Goal: Task Accomplishment & Management: Use online tool/utility

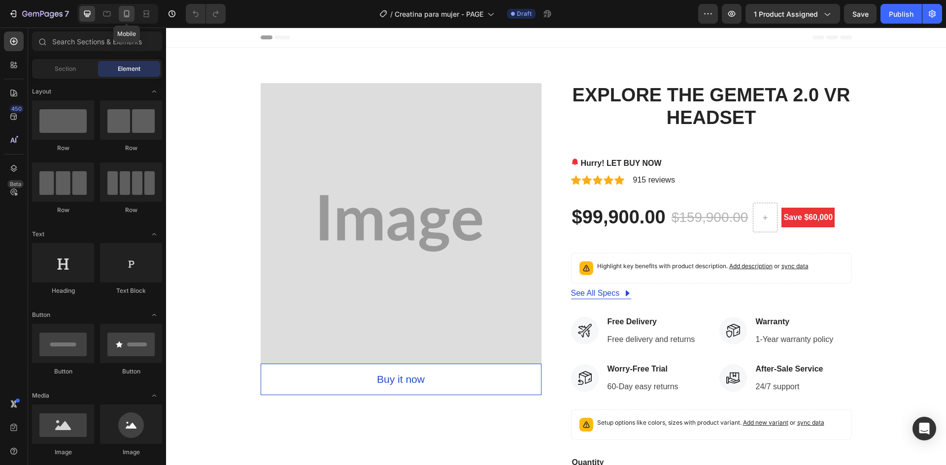
click at [131, 11] on icon at bounding box center [127, 14] width 10 height 10
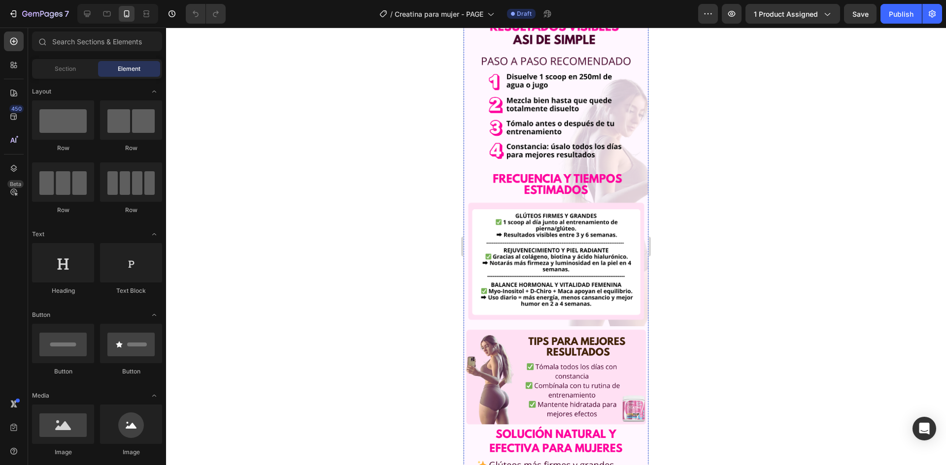
scroll to position [1970, 0]
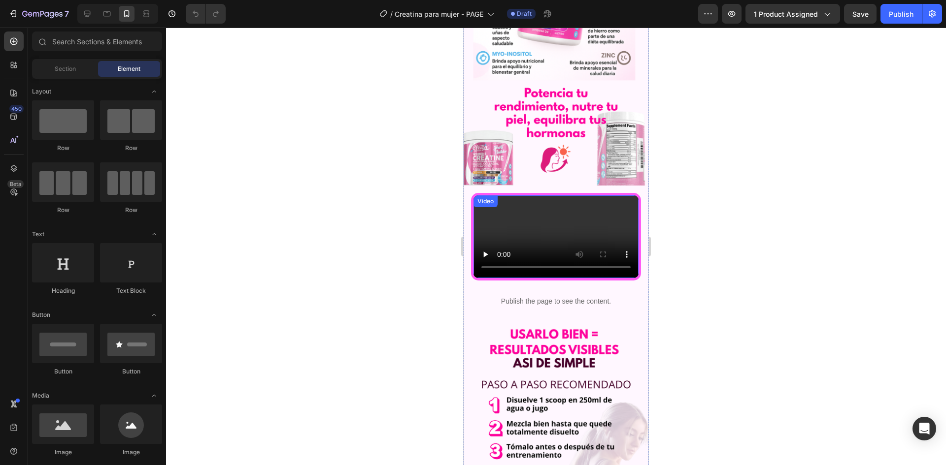
click at [548, 242] on video at bounding box center [555, 237] width 165 height 83
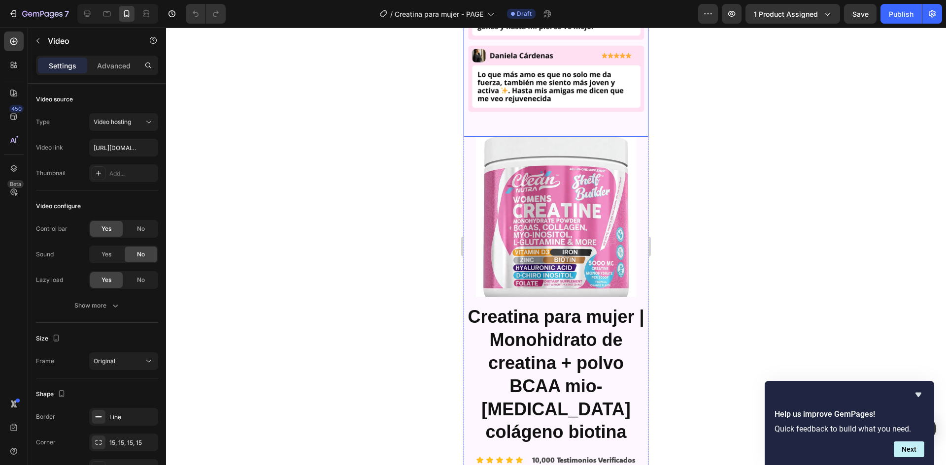
scroll to position [1281, 0]
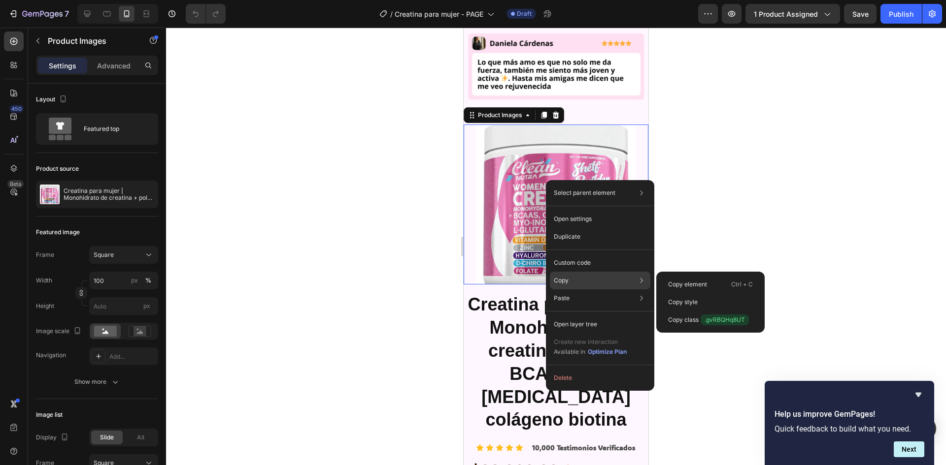
click at [586, 279] on div "Copy Copy element Ctrl + C Copy style Copy class .gvRBQHq8UT" at bounding box center [600, 281] width 100 height 18
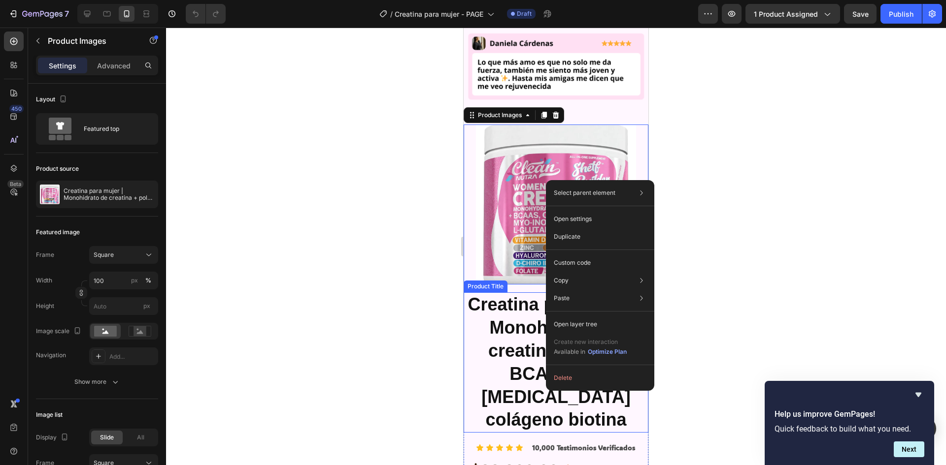
click at [372, 176] on div at bounding box center [556, 247] width 780 height 438
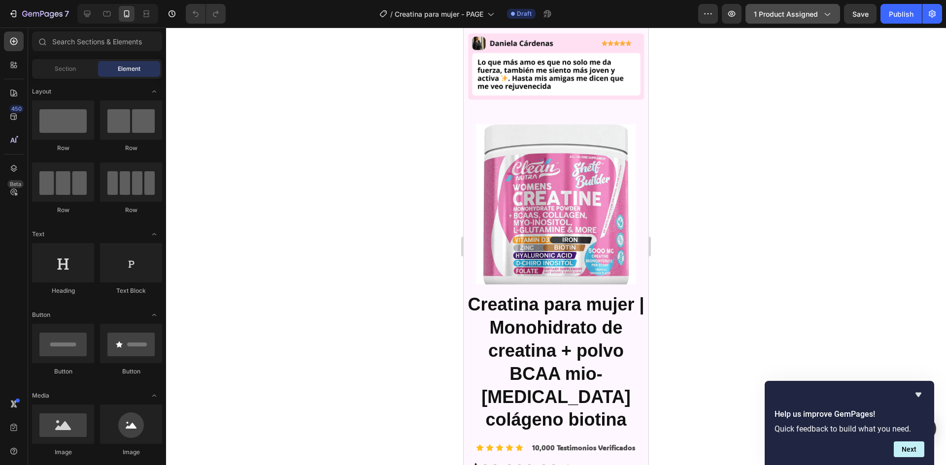
click at [779, 16] on span "1 product assigned" at bounding box center [786, 14] width 64 height 10
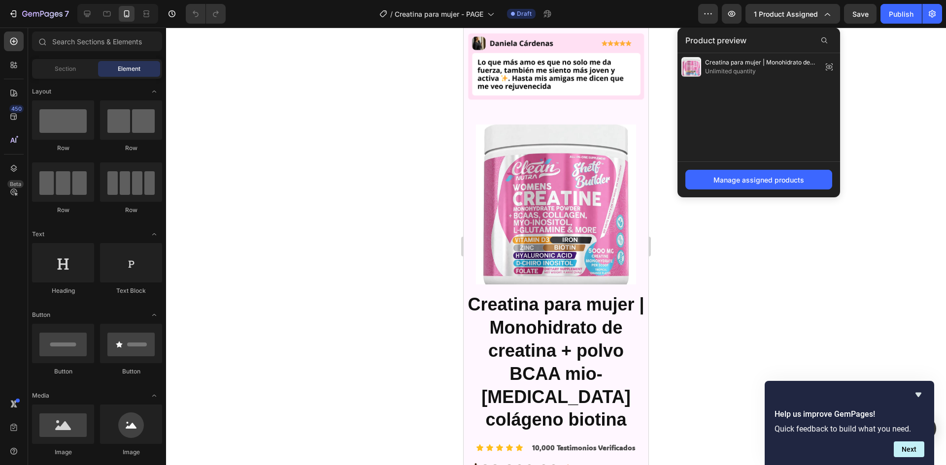
click at [894, 137] on div at bounding box center [556, 247] width 780 height 438
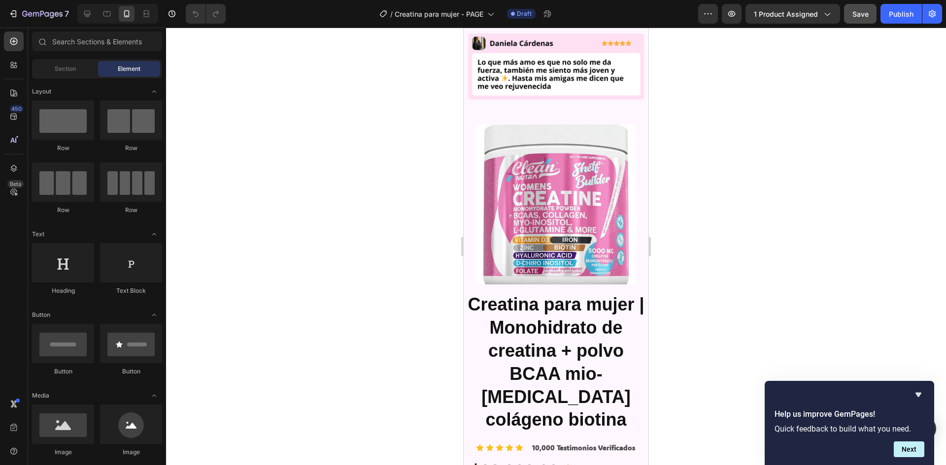
drag, startPoint x: 879, startPoint y: 18, endPoint x: 874, endPoint y: 15, distance: 5.7
click at [879, 18] on div "Preview 1 product assigned Save Publish" at bounding box center [820, 14] width 244 height 20
click at [864, 11] on span "Save" at bounding box center [860, 14] width 16 height 8
click at [883, 11] on button "Publish" at bounding box center [900, 14] width 41 height 20
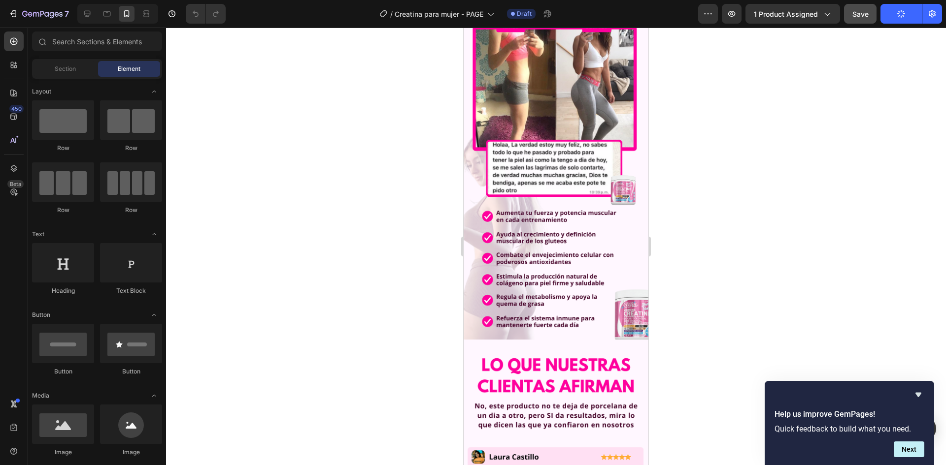
scroll to position [99, 0]
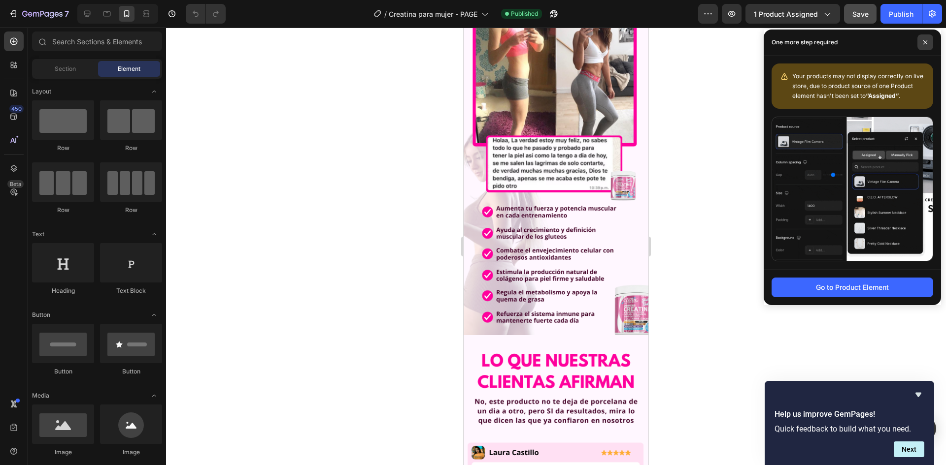
click at [926, 42] on icon at bounding box center [925, 42] width 5 height 5
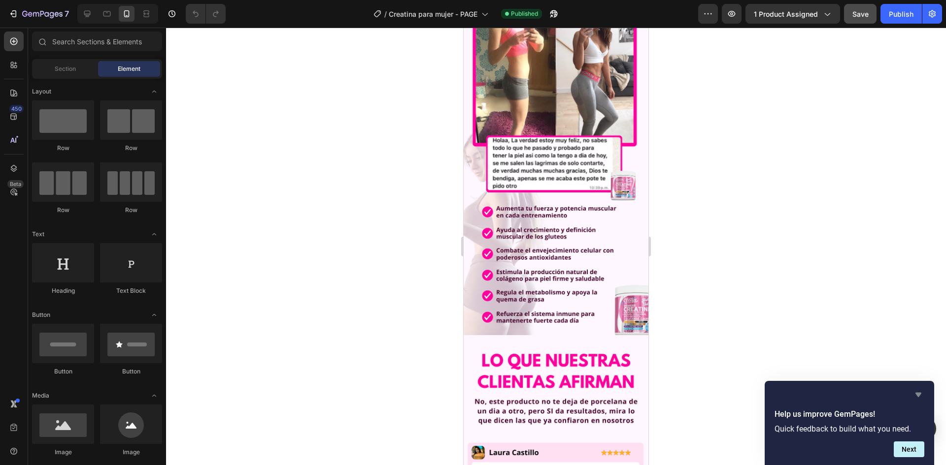
click at [917, 396] on icon "Hide survey" at bounding box center [918, 395] width 6 height 4
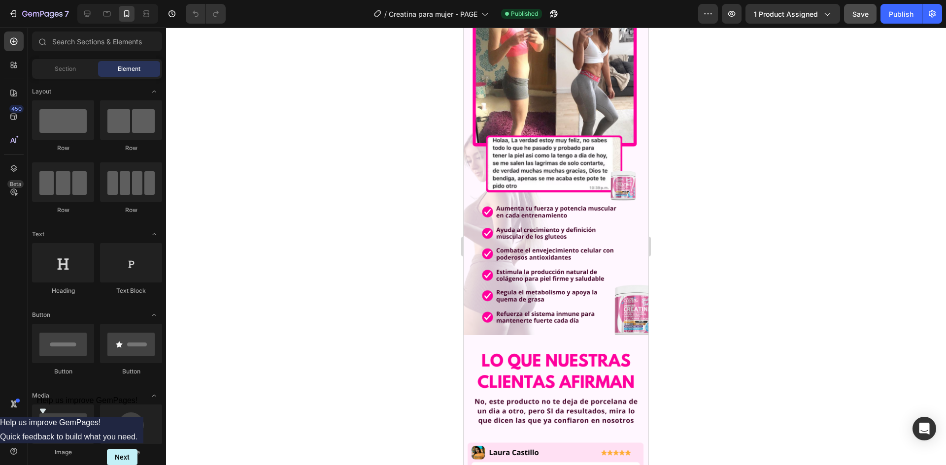
click at [49, 417] on icon "Show survey - Help us improve GemPages!" at bounding box center [43, 411] width 12 height 12
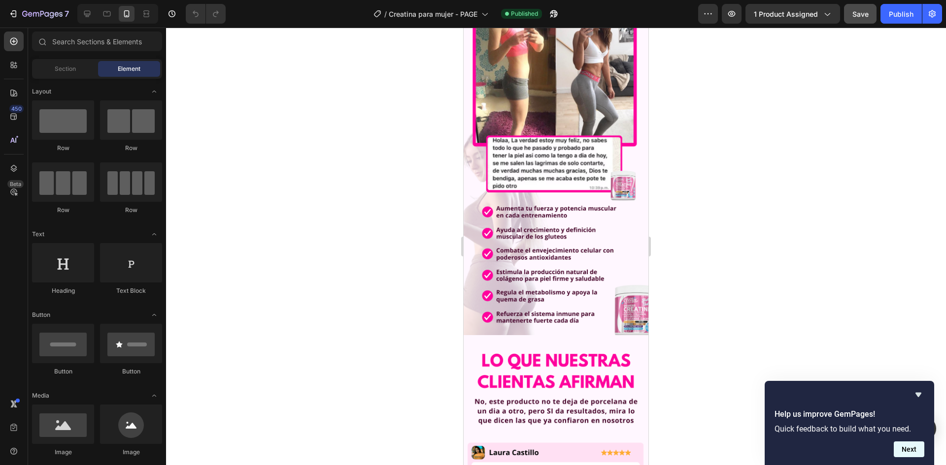
click at [904, 452] on button "Next" at bounding box center [909, 450] width 31 height 16
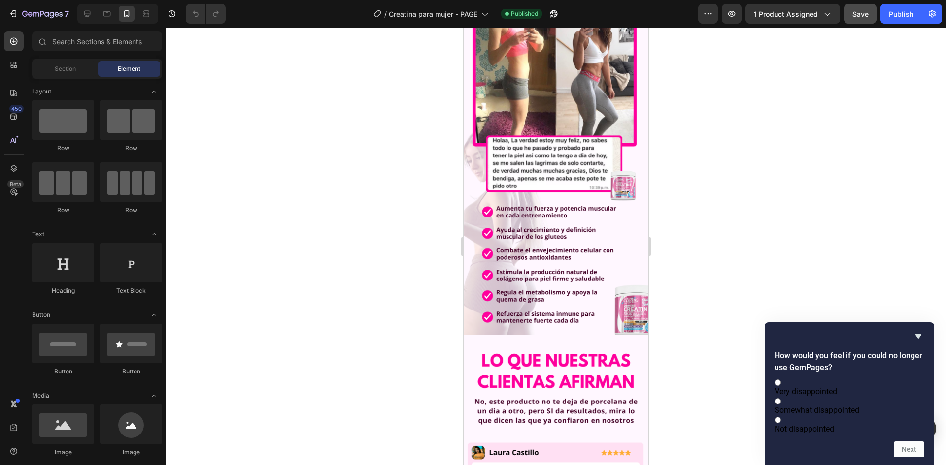
click at [834, 426] on span "Not disappointed" at bounding box center [804, 429] width 60 height 9
click at [781, 424] on input "Not disappointed" at bounding box center [777, 420] width 6 height 6
radio input "true"
click at [905, 448] on button "Next" at bounding box center [909, 450] width 31 height 16
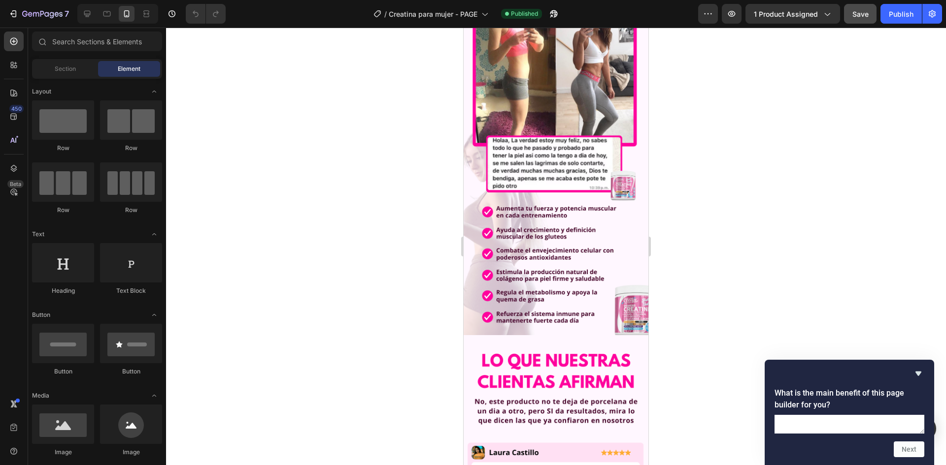
click at [833, 415] on textarea at bounding box center [849, 424] width 150 height 19
type textarea "."
click at [916, 456] on button "Next" at bounding box center [909, 450] width 31 height 16
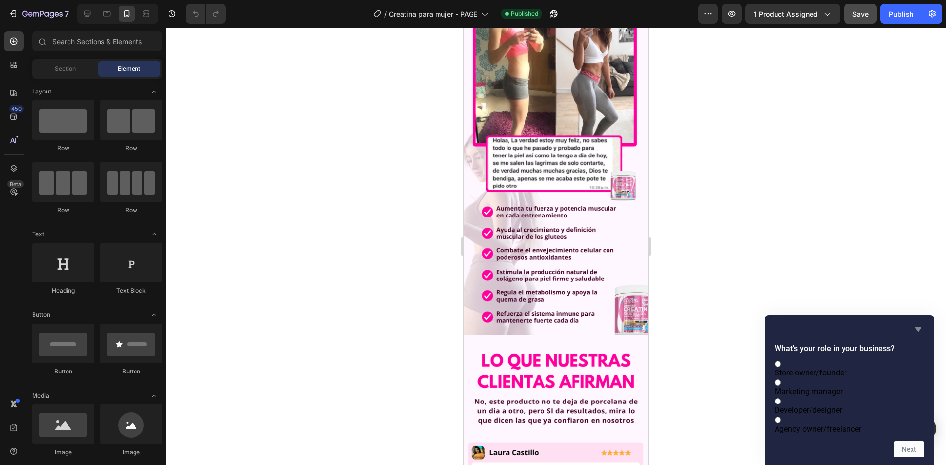
click at [920, 324] on icon "Hide survey" at bounding box center [918, 330] width 12 height 12
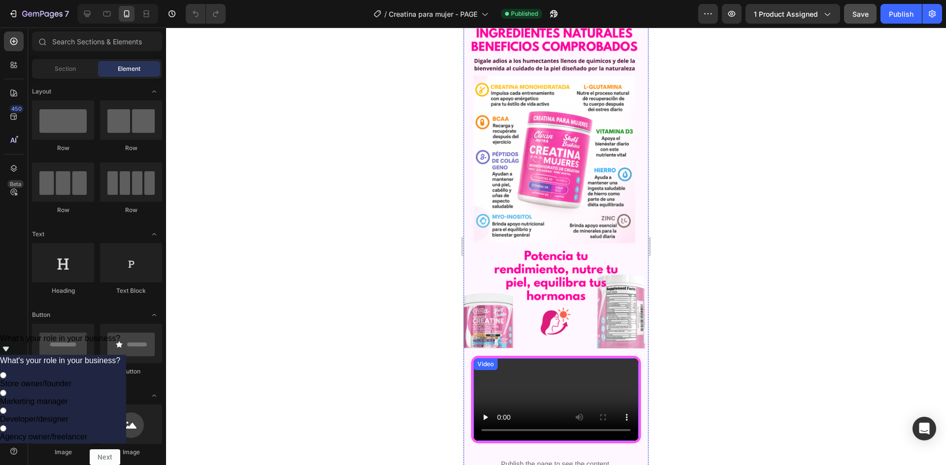
scroll to position [1921, 0]
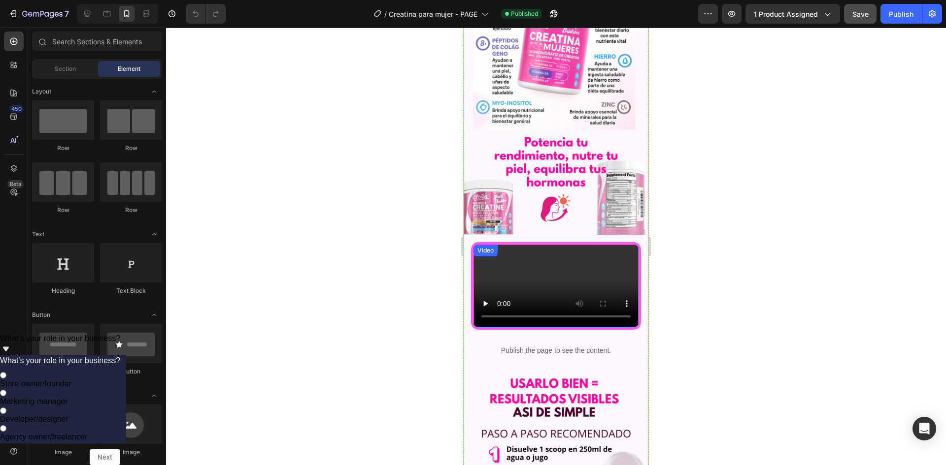
click at [546, 245] on video at bounding box center [555, 286] width 165 height 83
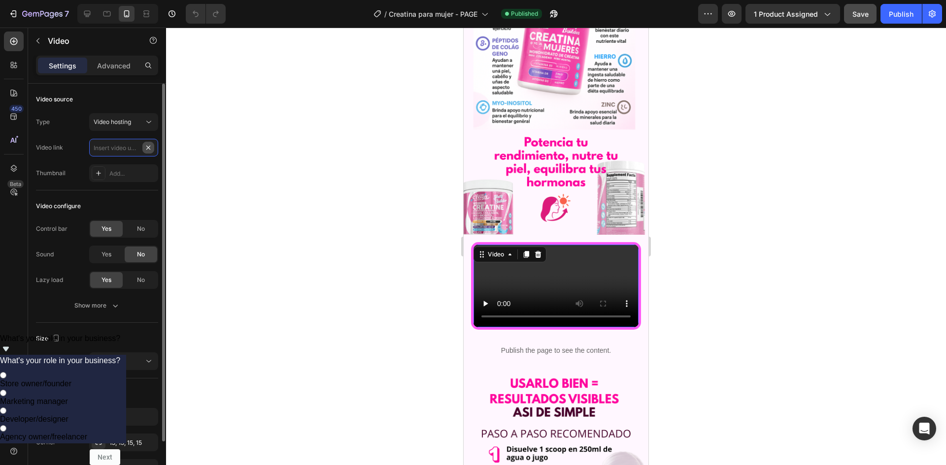
scroll to position [0, 0]
click at [131, 153] on input "text" at bounding box center [123, 148] width 69 height 18
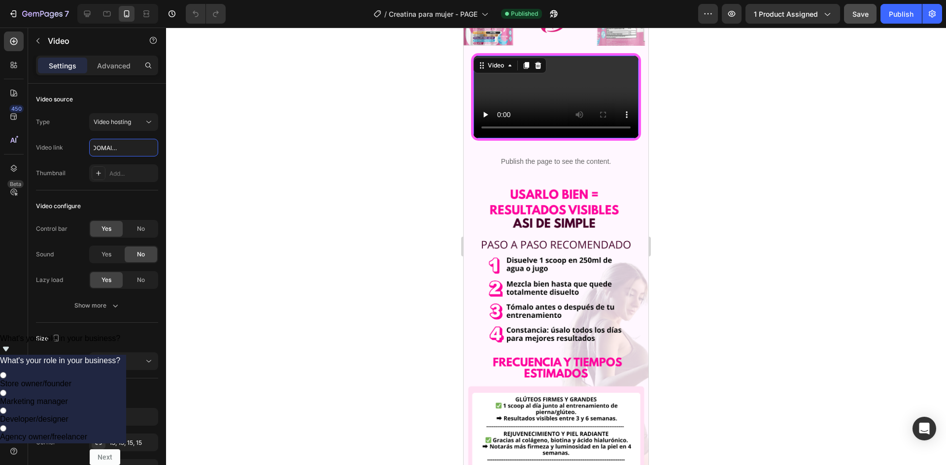
scroll to position [2118, 0]
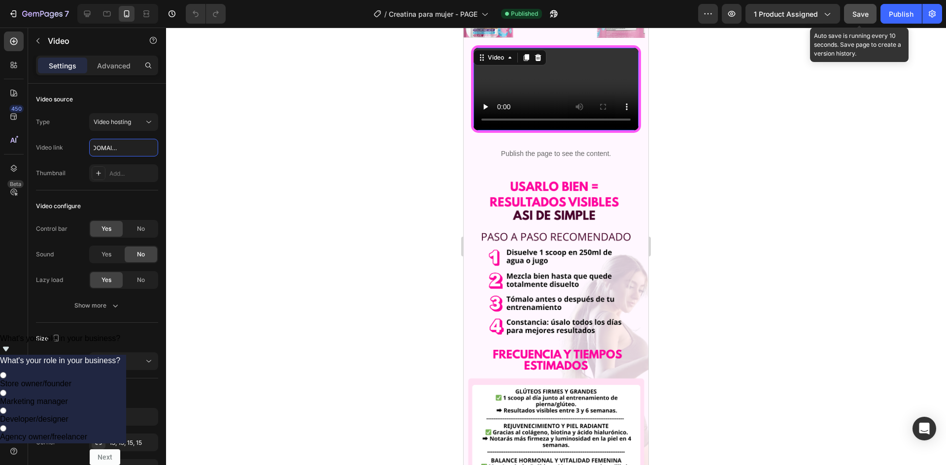
type input "[URL][DOMAIN_NAME]"
click at [860, 7] on button "Save" at bounding box center [860, 14] width 33 height 20
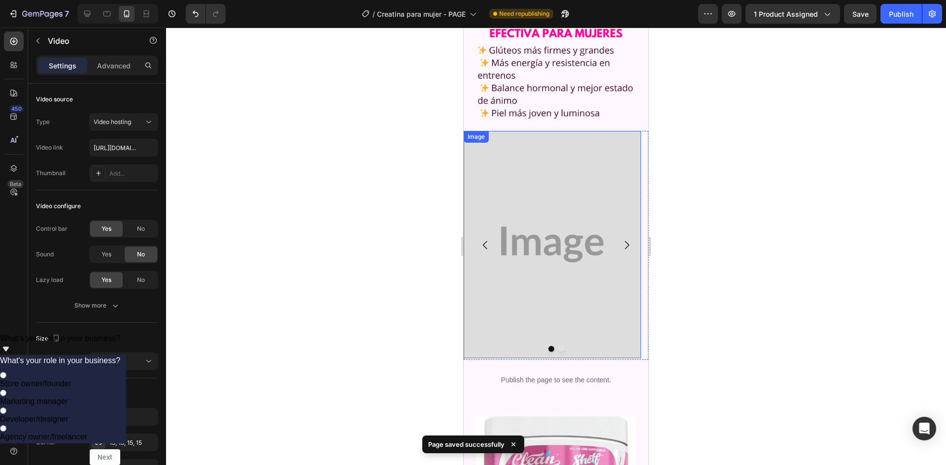
scroll to position [2808, 0]
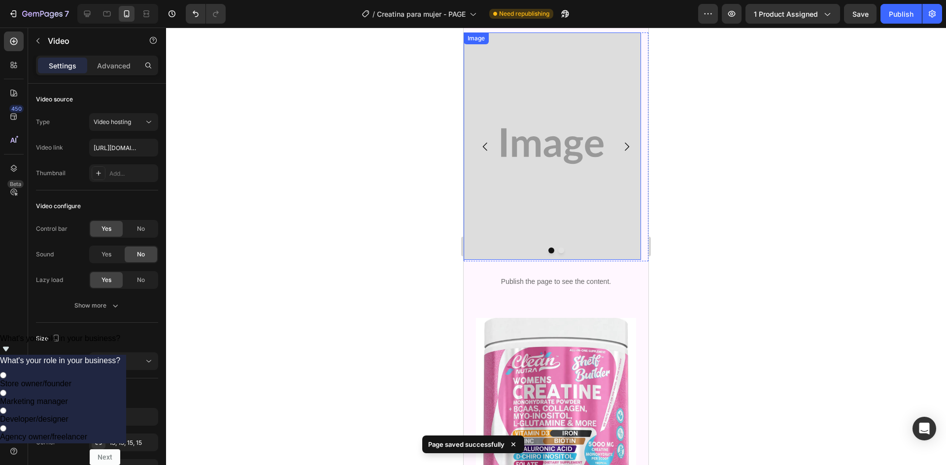
click at [544, 260] on img at bounding box center [552, 147] width 177 height 228
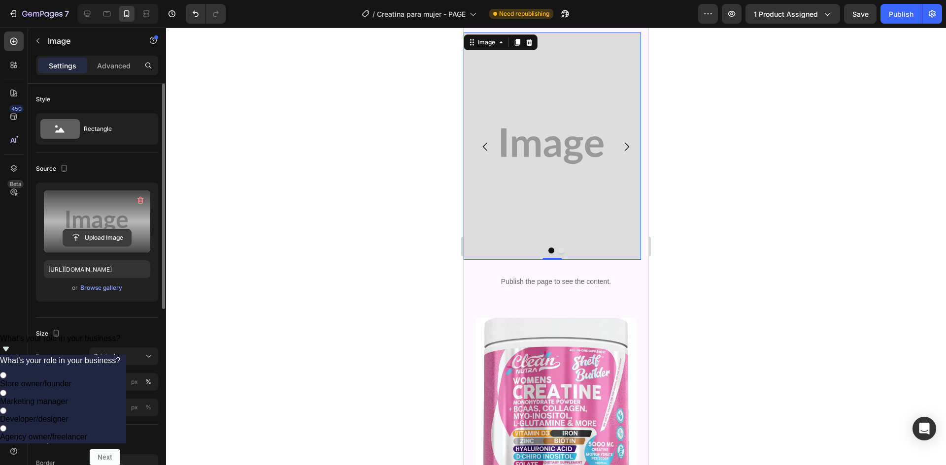
click at [106, 234] on input "file" at bounding box center [97, 238] width 68 height 17
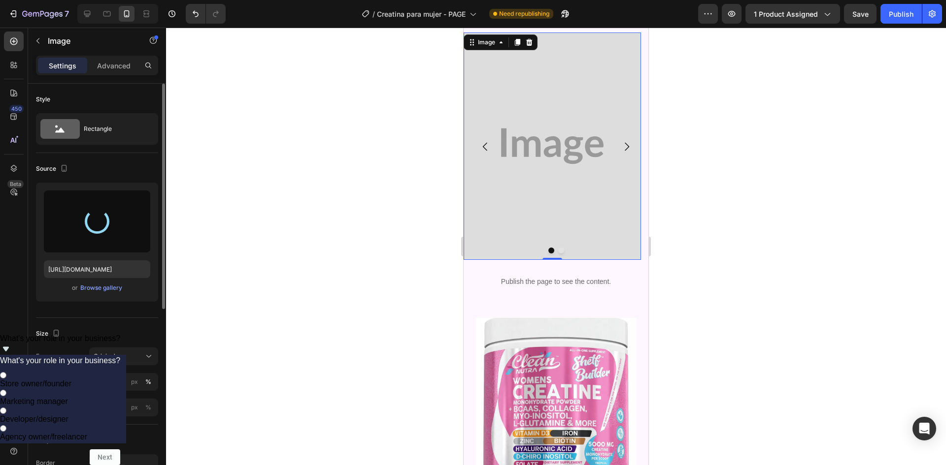
type input "[URL][DOMAIN_NAME]"
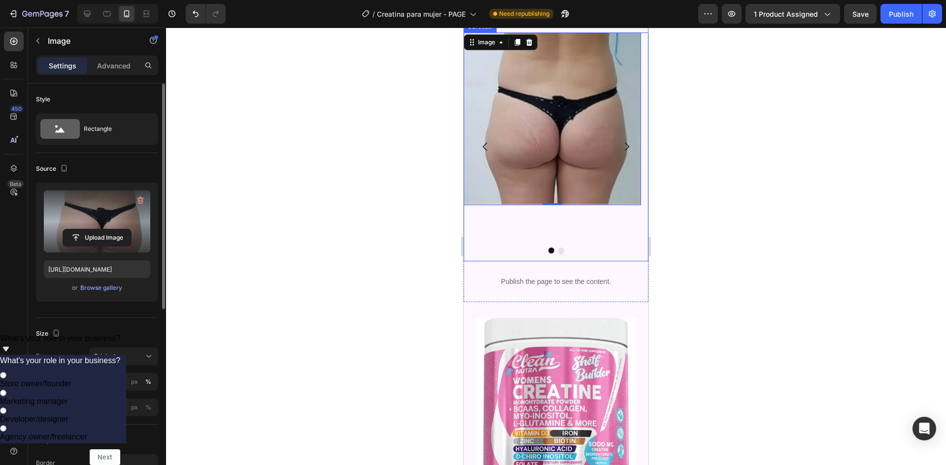
click at [621, 153] on icon "Carousel Next Arrow" at bounding box center [627, 147] width 12 height 12
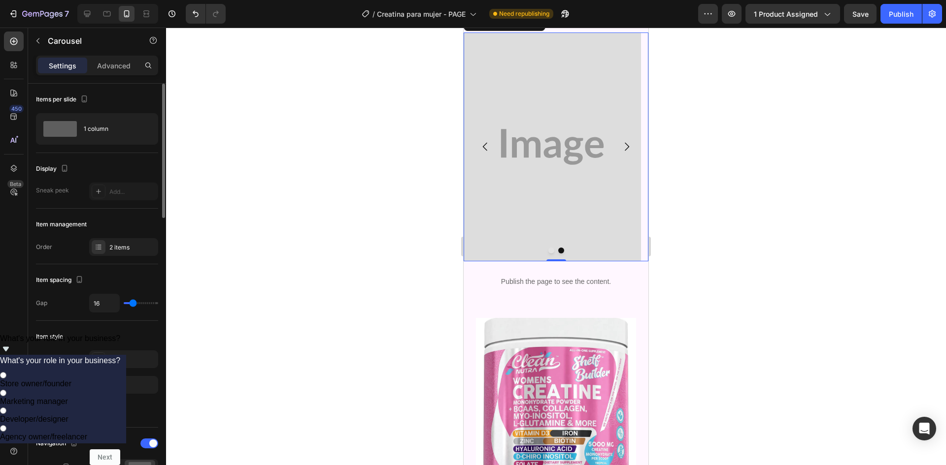
click at [621, 153] on icon "Carousel Next Arrow" at bounding box center [627, 147] width 12 height 12
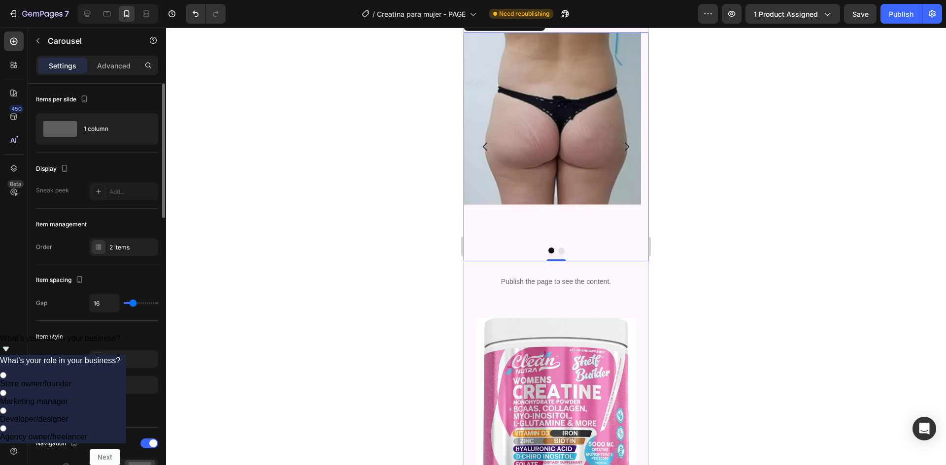
click at [621, 153] on icon "Carousel Next Arrow" at bounding box center [627, 147] width 12 height 12
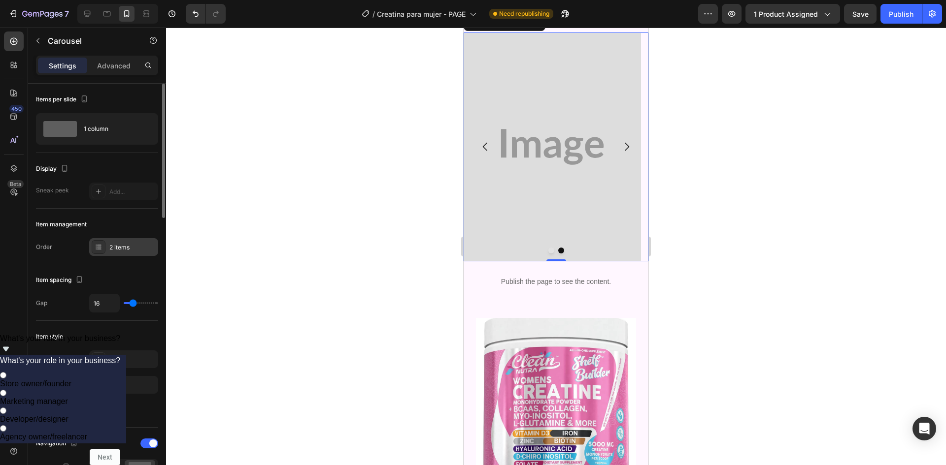
click at [111, 251] on div "2 items" at bounding box center [132, 247] width 46 height 9
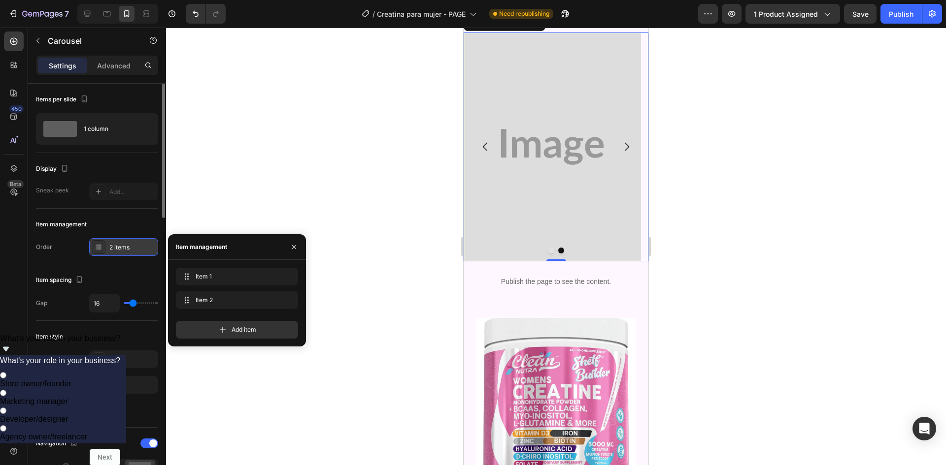
click at [106, 245] on div "2 items" at bounding box center [123, 247] width 69 height 18
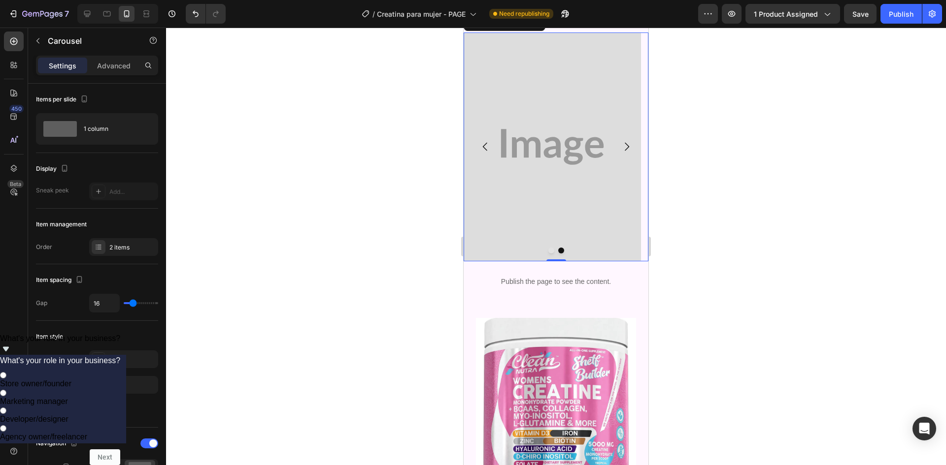
click at [479, 161] on button "Carousel Back Arrow" at bounding box center [485, 147] width 28 height 28
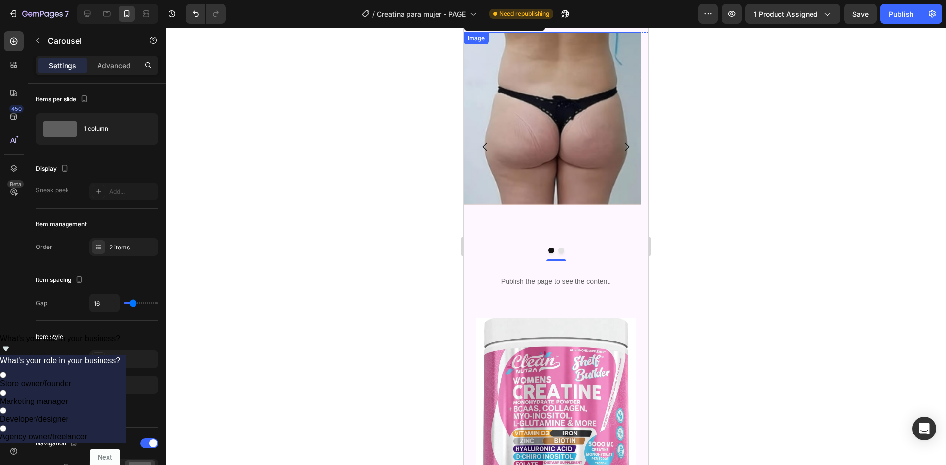
click at [524, 204] on img at bounding box center [552, 119] width 177 height 173
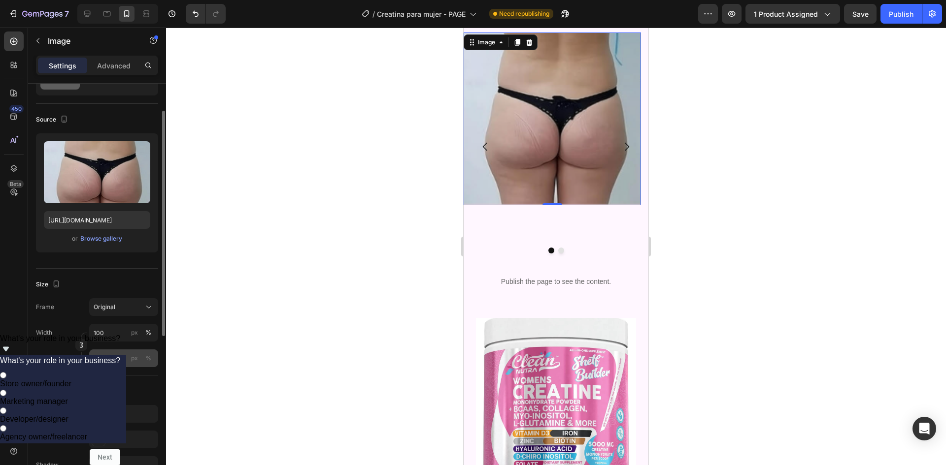
scroll to position [0, 0]
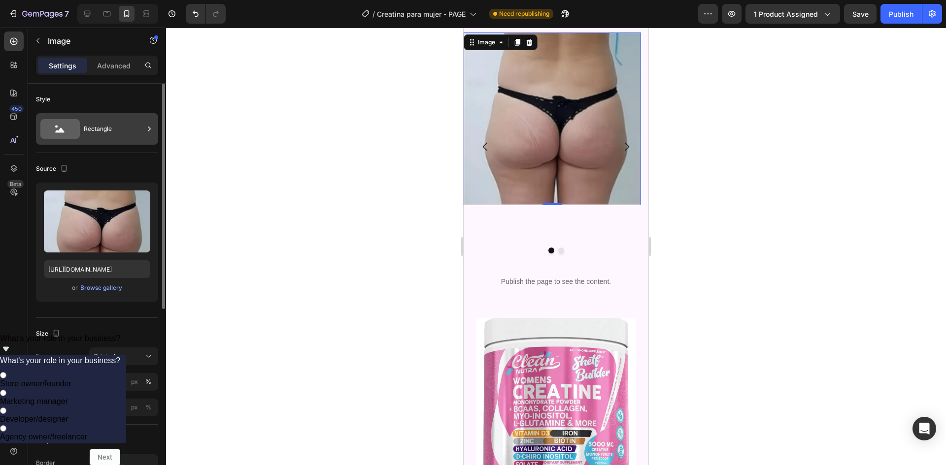
click at [133, 128] on div "Rectangle" at bounding box center [114, 129] width 60 height 23
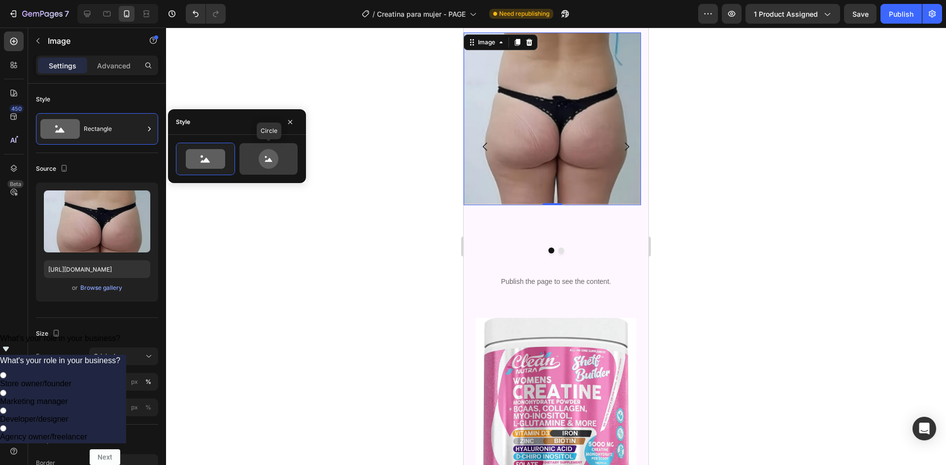
click at [262, 150] on icon at bounding box center [268, 159] width 46 height 20
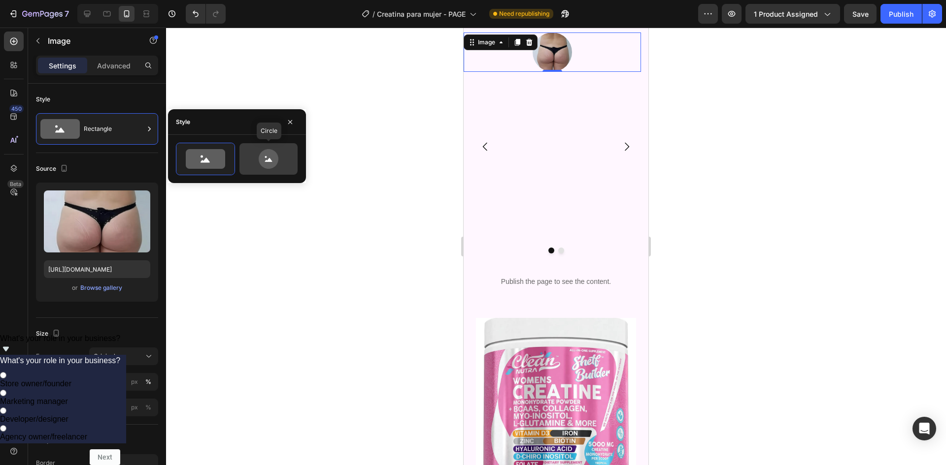
type input "80"
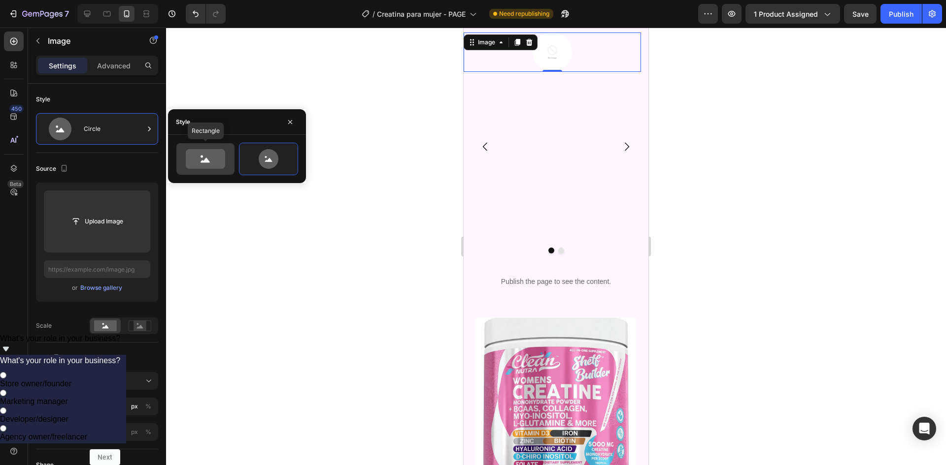
click at [202, 152] on icon at bounding box center [205, 159] width 39 height 20
type input "100"
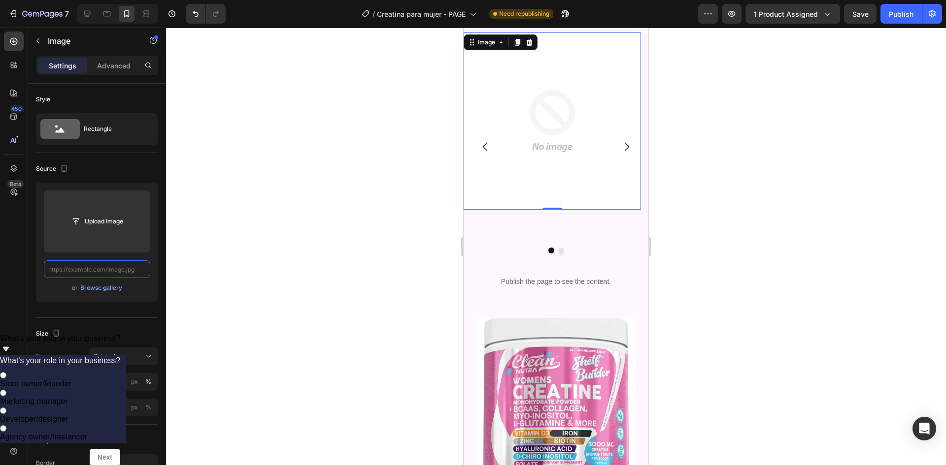
click at [100, 267] on input "text" at bounding box center [97, 270] width 106 height 18
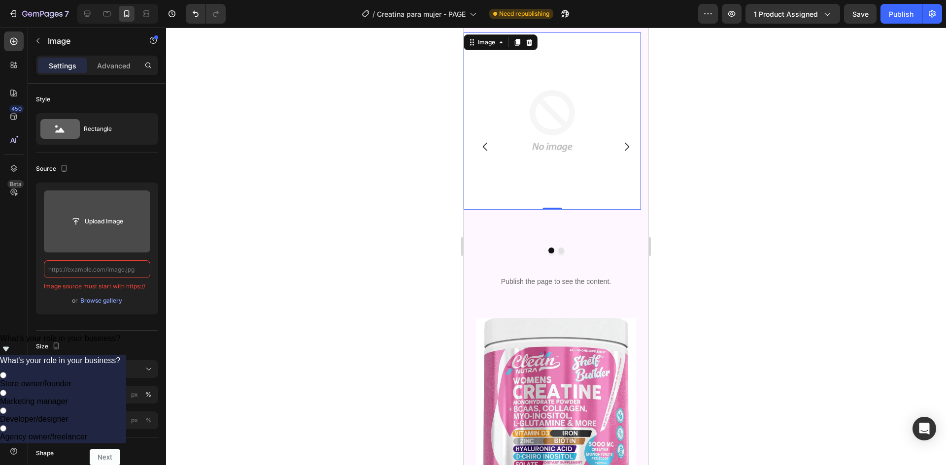
click at [86, 217] on input "file" at bounding box center [97, 221] width 68 height 17
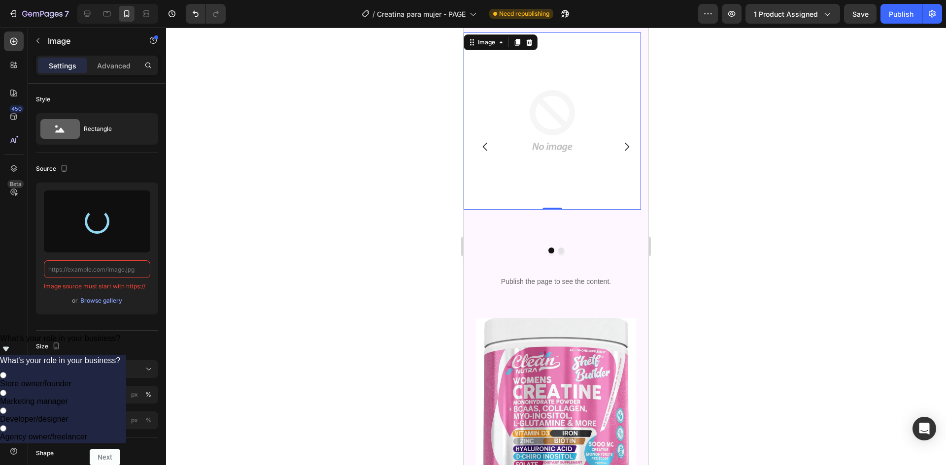
type input "[URL][DOMAIN_NAME]"
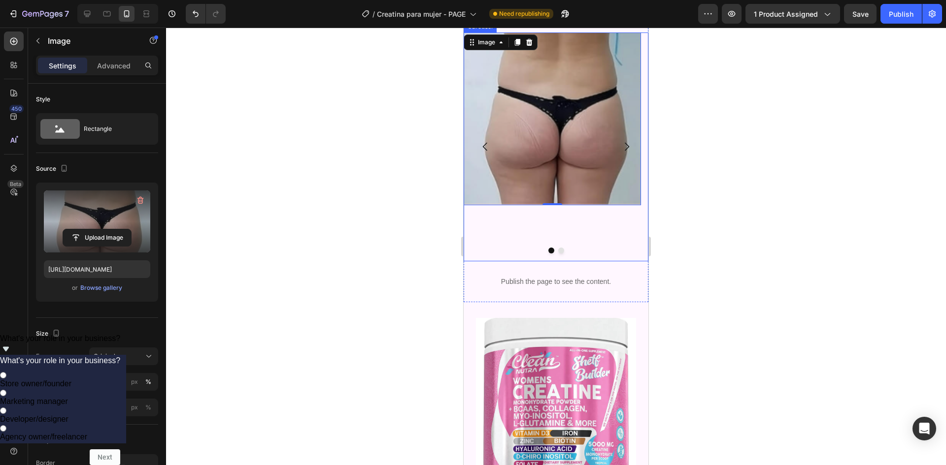
click at [621, 153] on icon "Carousel Next Arrow" at bounding box center [627, 147] width 12 height 12
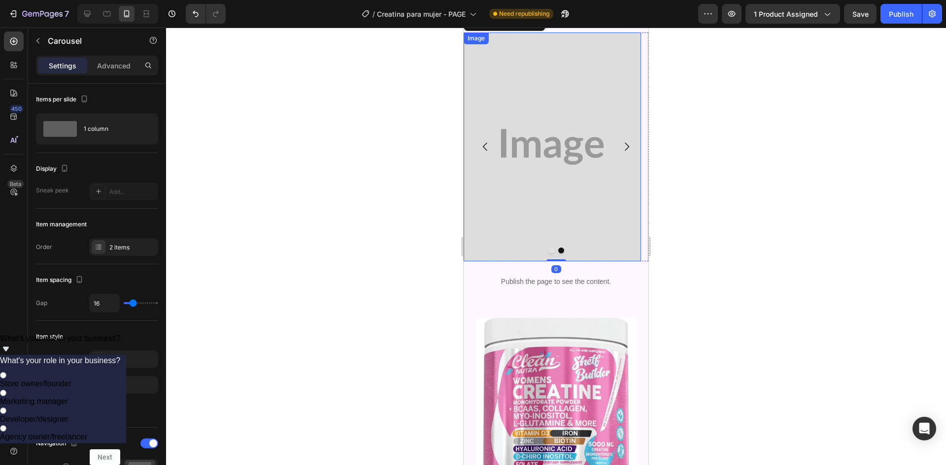
click at [581, 252] on img at bounding box center [552, 147] width 177 height 229
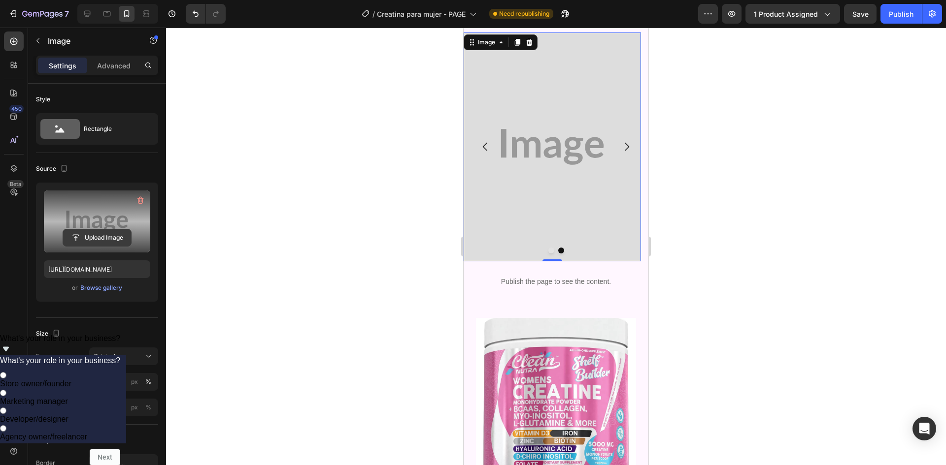
click at [108, 233] on input "file" at bounding box center [97, 238] width 68 height 17
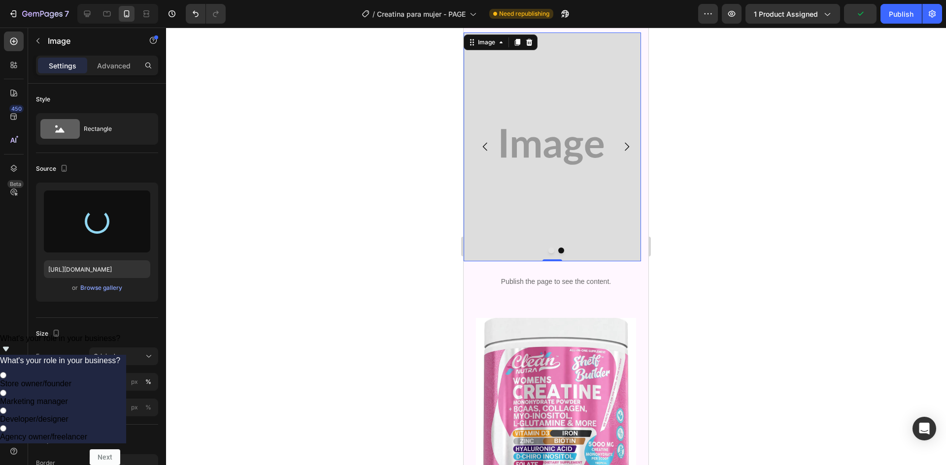
type input "[URL][DOMAIN_NAME]"
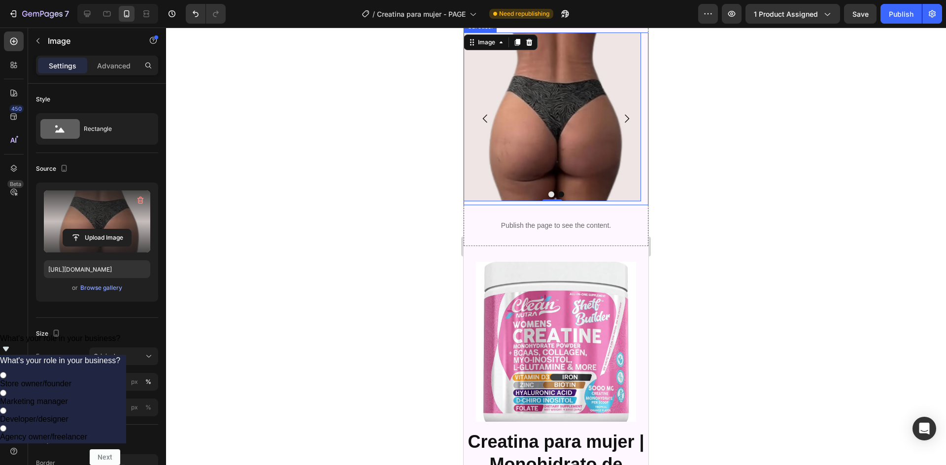
click at [484, 123] on icon "Carousel Back Arrow" at bounding box center [485, 119] width 4 height 8
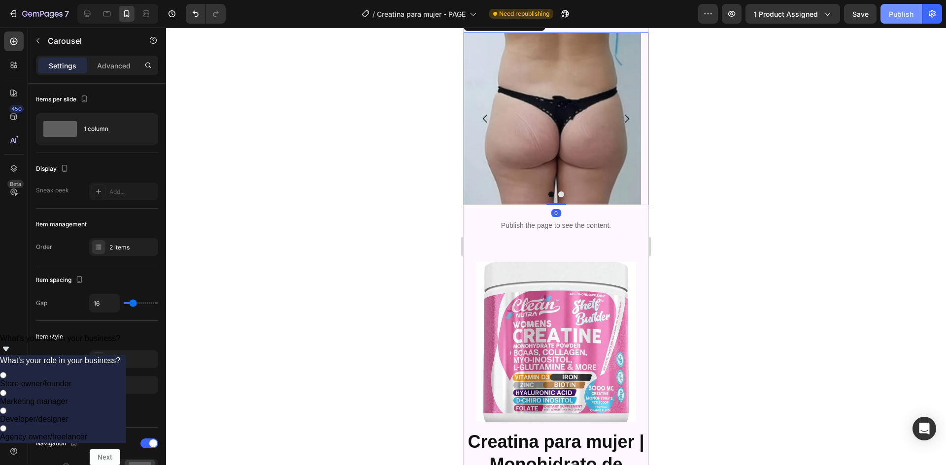
click at [893, 13] on div "Publish" at bounding box center [901, 14] width 25 height 10
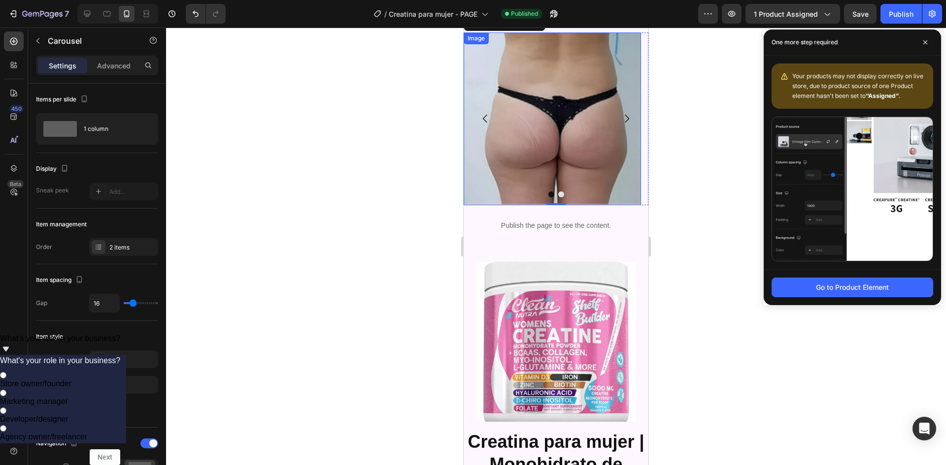
click at [506, 205] on img at bounding box center [552, 119] width 177 height 173
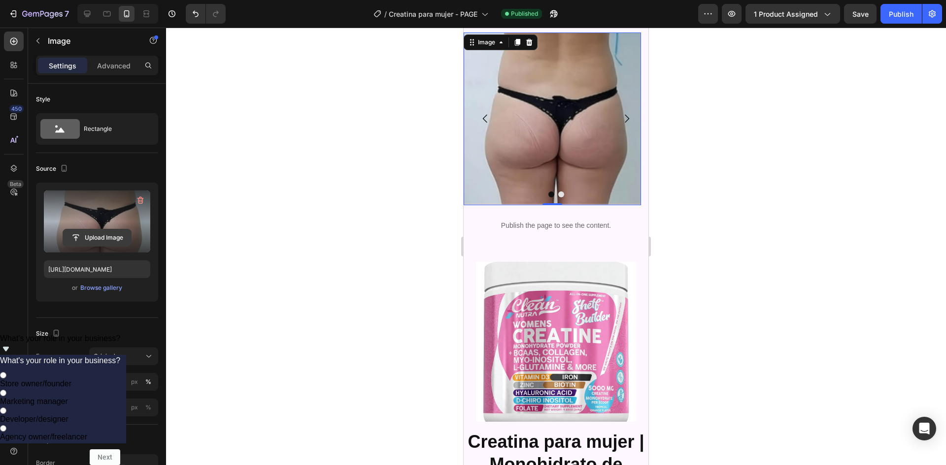
click at [102, 237] on input "file" at bounding box center [97, 238] width 68 height 17
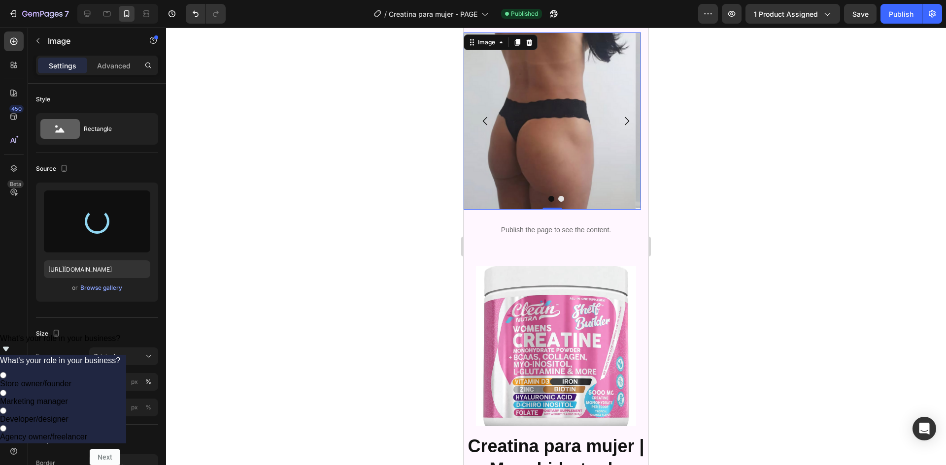
type input "[URL][DOMAIN_NAME]"
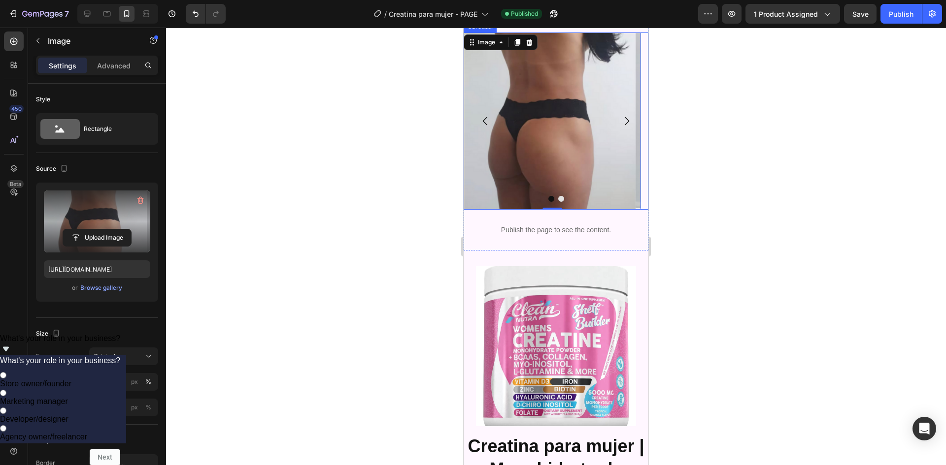
click at [621, 127] on icon "Carousel Next Arrow" at bounding box center [627, 121] width 12 height 12
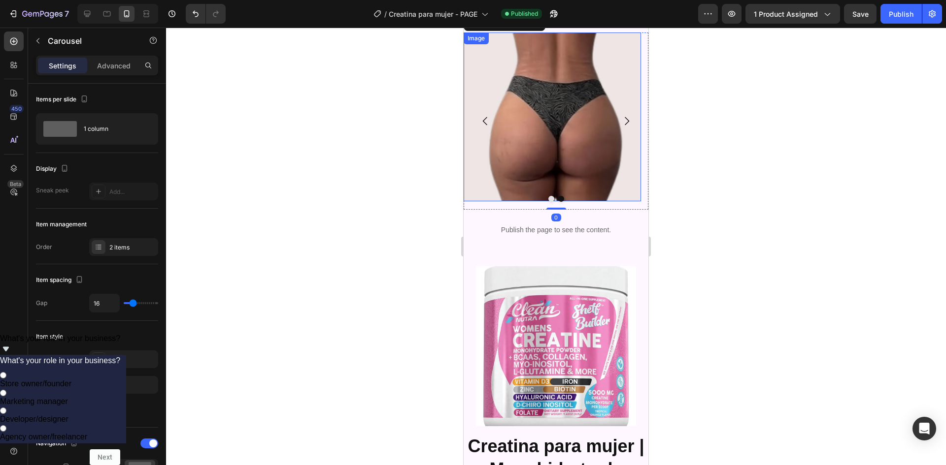
click at [520, 191] on img at bounding box center [552, 117] width 177 height 169
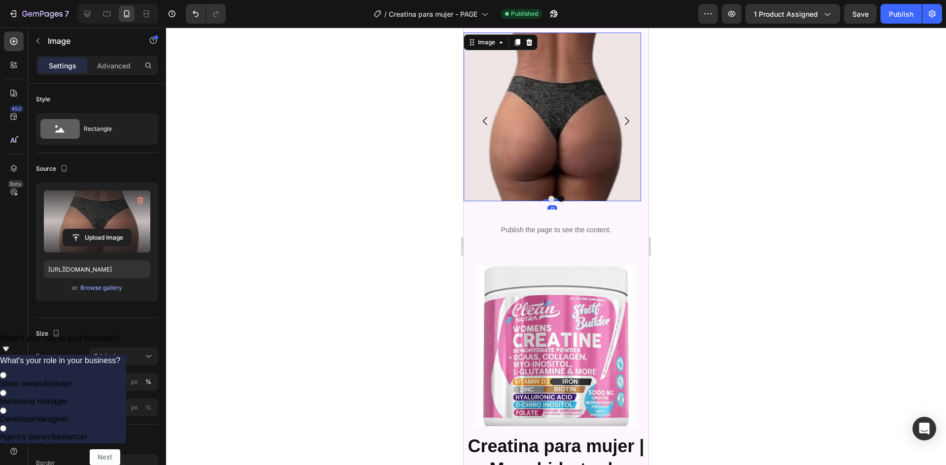
click at [99, 227] on label at bounding box center [97, 222] width 106 height 62
click at [99, 230] on input "file" at bounding box center [97, 238] width 68 height 17
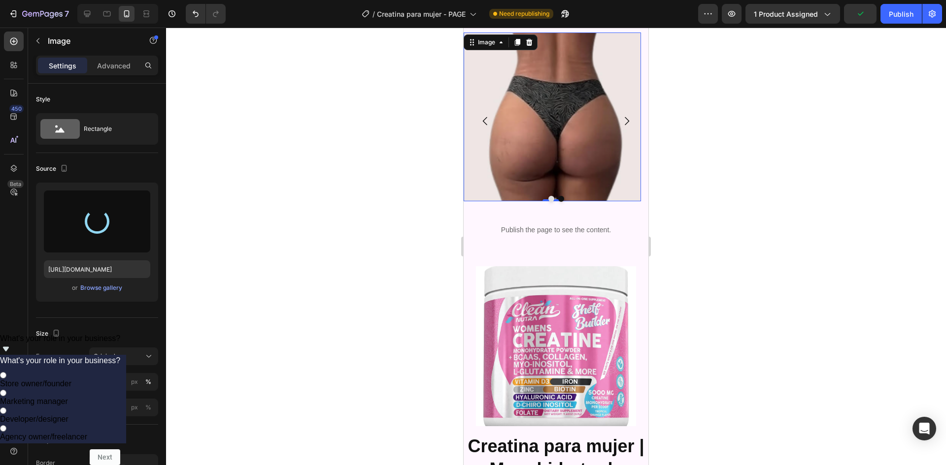
type input "[URL][DOMAIN_NAME]"
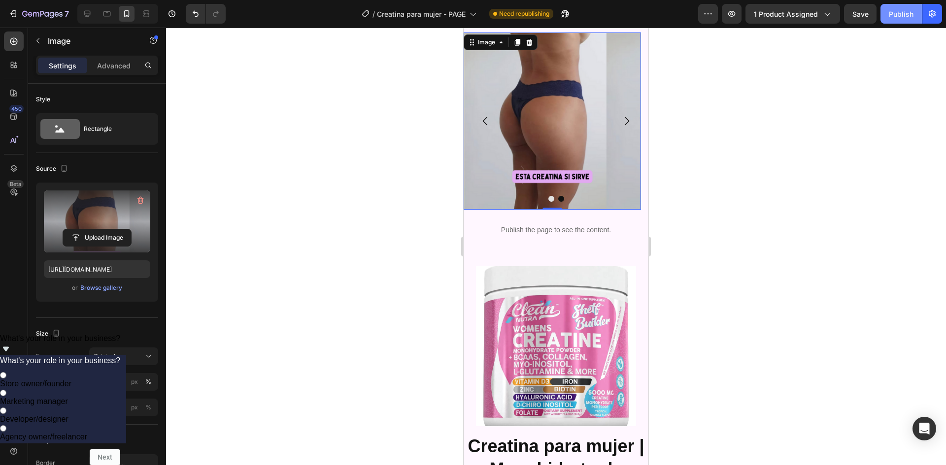
click at [896, 14] on div "Publish" at bounding box center [901, 14] width 25 height 10
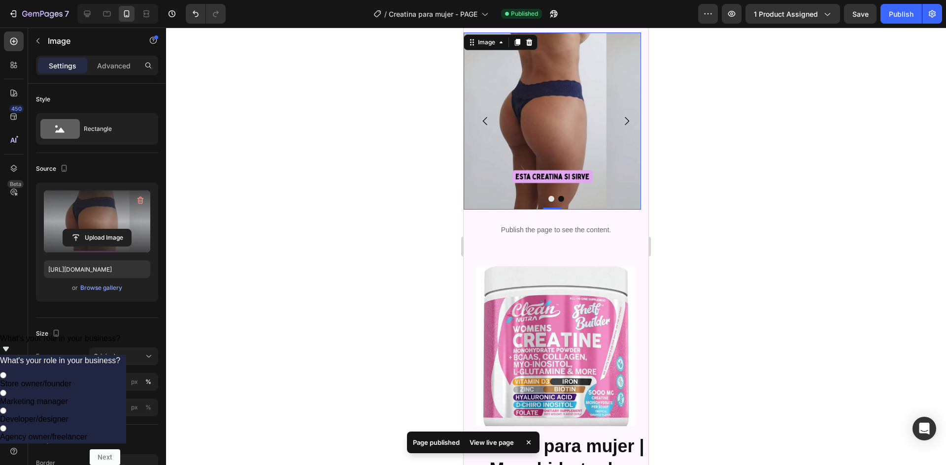
click at [746, 208] on div at bounding box center [556, 247] width 780 height 438
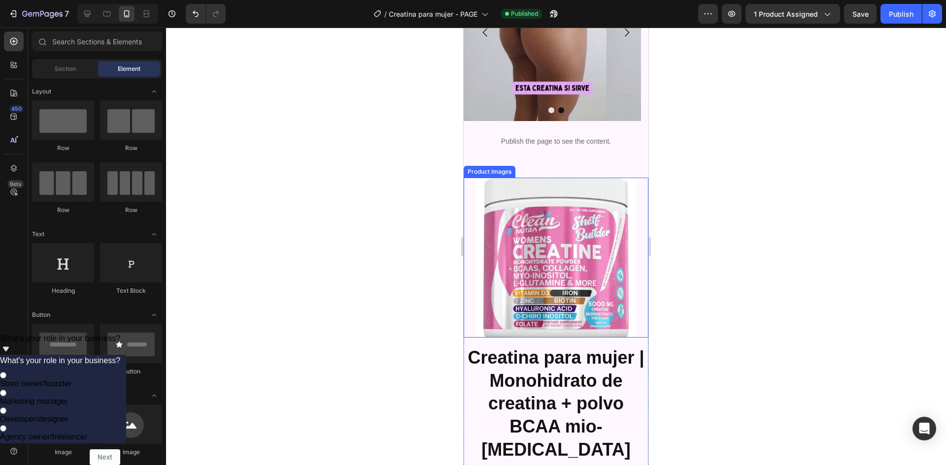
scroll to position [2955, 0]
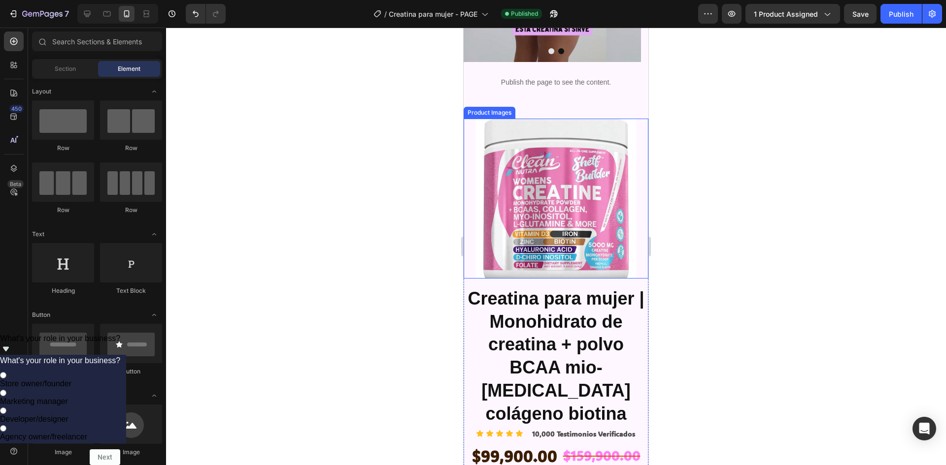
click at [536, 279] on img at bounding box center [556, 199] width 160 height 160
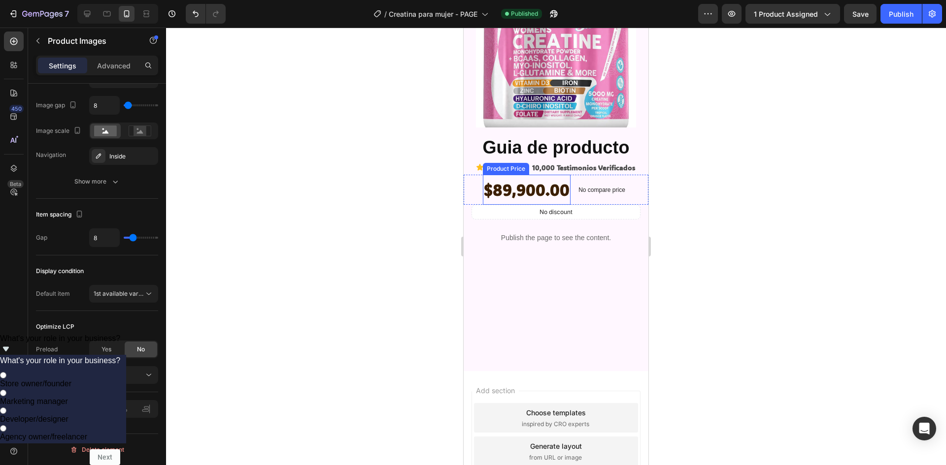
scroll to position [3192, 0]
